Goal: Task Accomplishment & Management: Complete application form

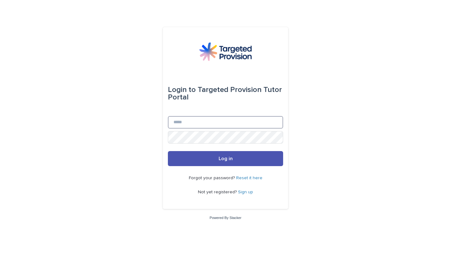
click at [214, 123] on input "Email" at bounding box center [225, 122] width 115 height 13
type input "**********"
click at [168, 151] on button "Log in" at bounding box center [225, 158] width 115 height 15
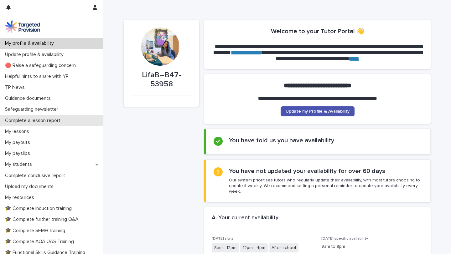
click at [47, 119] on p "Complete a lesson report" at bounding box center [34, 121] width 63 height 6
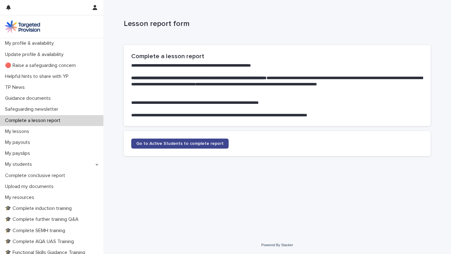
click at [173, 146] on span "Go to Active Students to complete report" at bounding box center [179, 144] width 87 height 4
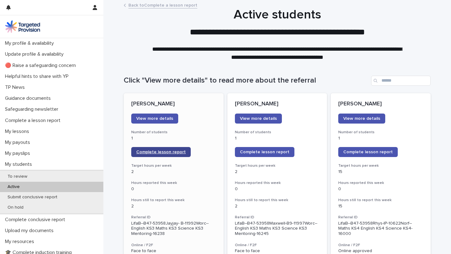
click at [156, 155] on link "Complete lesson report" at bounding box center [160, 152] width 59 height 10
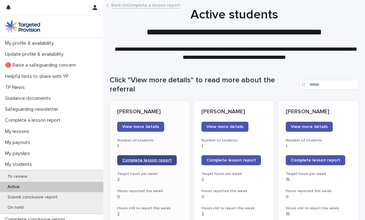
click at [137, 161] on span "Complete lesson report" at bounding box center [146, 160] width 49 height 4
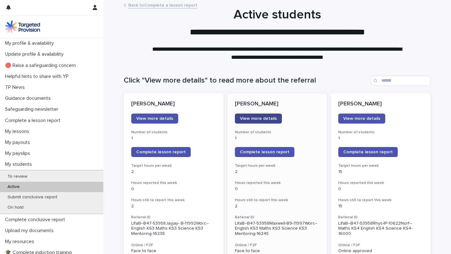
click at [248, 119] on span "View more details" at bounding box center [258, 118] width 37 height 4
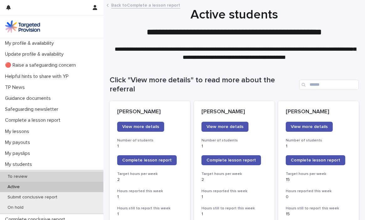
click at [33, 176] on div "To review" at bounding box center [51, 177] width 103 height 10
